Goal: Task Accomplishment & Management: Complete application form

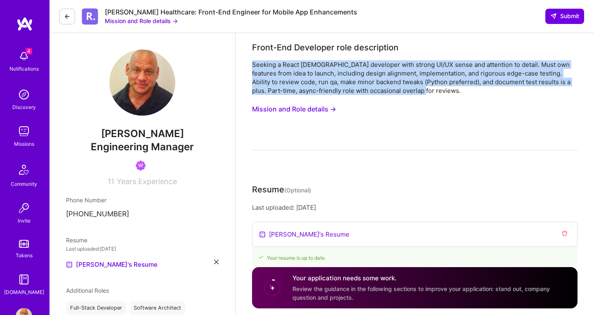
drag, startPoint x: 394, startPoint y: 92, endPoint x: 253, endPoint y: 66, distance: 143.5
click at [253, 66] on div "Seeking a React [DEMOGRAPHIC_DATA] developer with strong UI/UX sense and attent…" at bounding box center [414, 77] width 325 height 35
copy div "Seeking a React [DEMOGRAPHIC_DATA] developer with strong UI/UX sense and attent…"
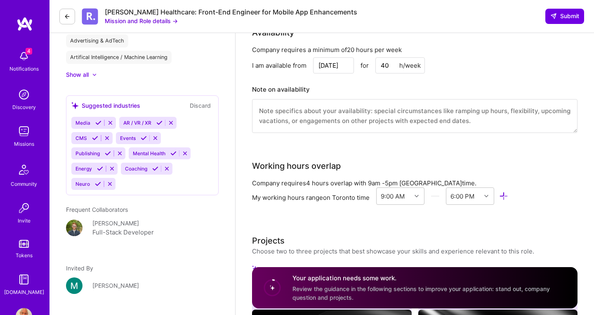
scroll to position [722, 0]
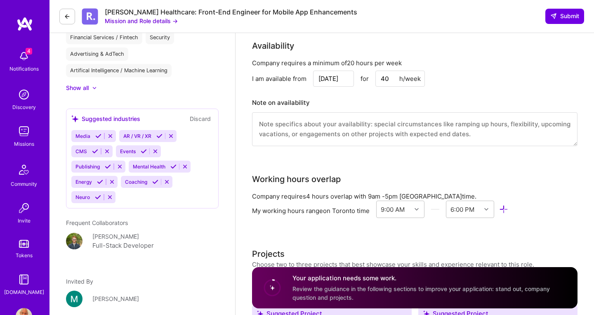
click at [23, 59] on img at bounding box center [24, 56] width 17 height 17
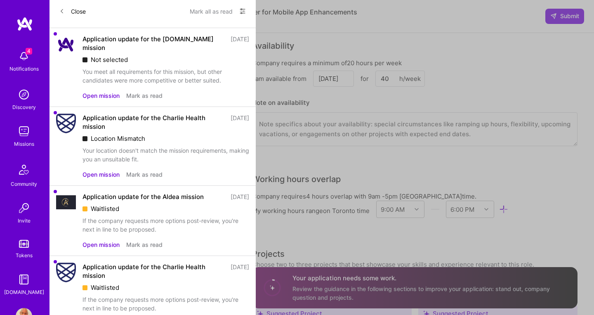
scroll to position [17, 0]
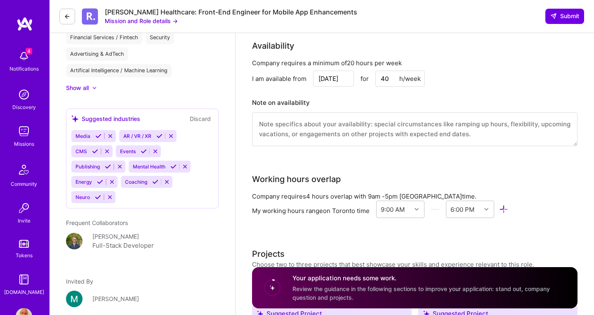
drag, startPoint x: 21, startPoint y: 139, endPoint x: 22, endPoint y: 134, distance: 5.4
click at [21, 138] on img at bounding box center [24, 131] width 17 height 17
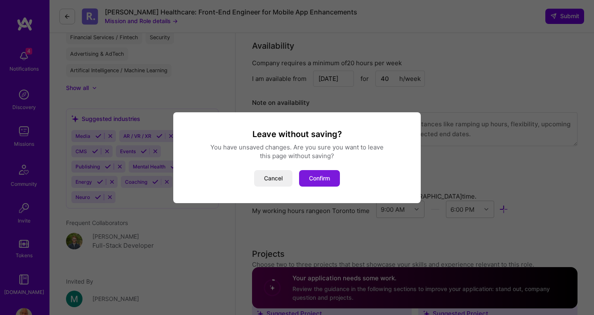
click at [326, 178] on button "Confirm" at bounding box center [319, 178] width 41 height 17
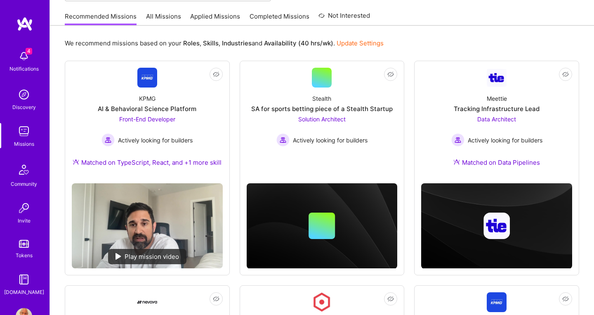
scroll to position [75, 0]
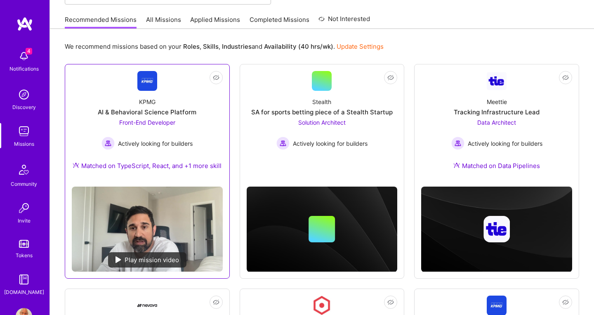
click at [191, 98] on div "KPMG AI & Behavioral Science Platform Front-End Developer Actively looking for …" at bounding box center [147, 135] width 151 height 89
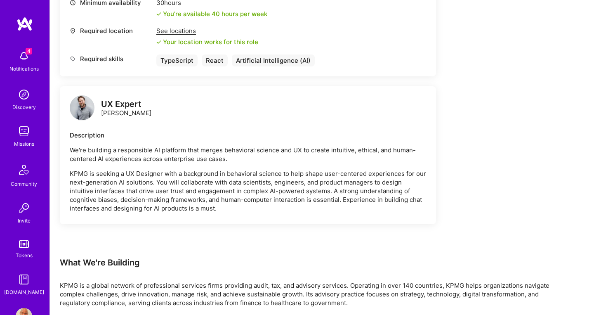
scroll to position [384, 0]
